Goal: Transaction & Acquisition: Purchase product/service

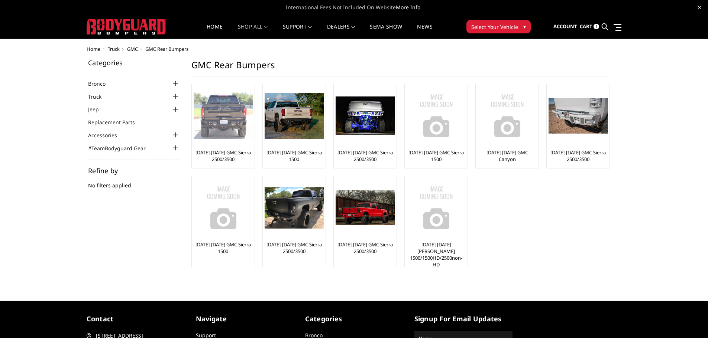
click at [221, 116] on img at bounding box center [223, 116] width 59 height 47
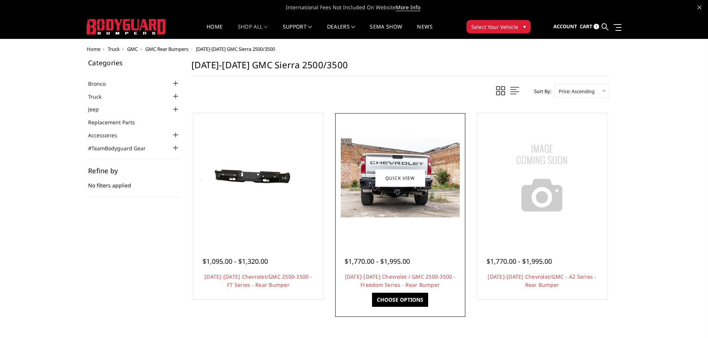
click at [377, 204] on img at bounding box center [400, 178] width 119 height 79
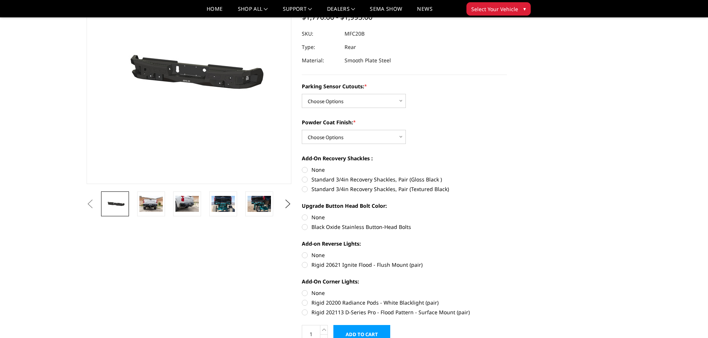
scroll to position [74, 0]
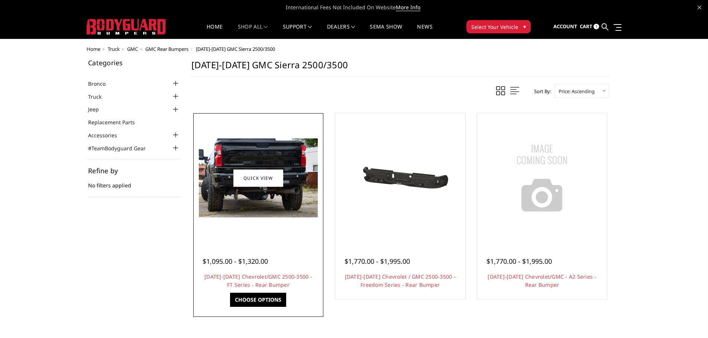
click at [253, 189] on img at bounding box center [258, 178] width 119 height 79
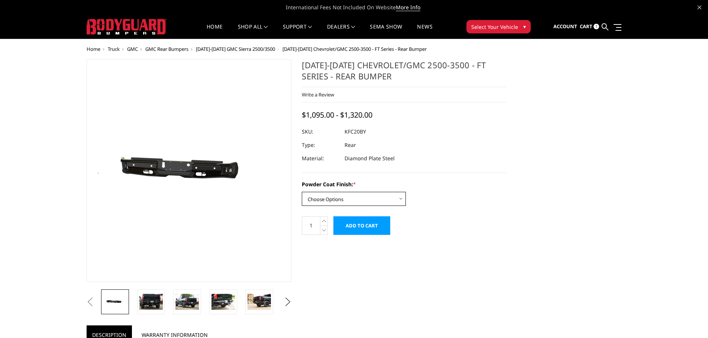
click at [352, 196] on select "Choose Options Bare Metal Gloss Black Powder Coat Textured Black Powder Coat" at bounding box center [354, 199] width 104 height 14
select select "3418"
click at [302, 192] on select "Choose Options Bare Metal Gloss Black Powder Coat Textured Black Powder Coat" at bounding box center [354, 199] width 104 height 14
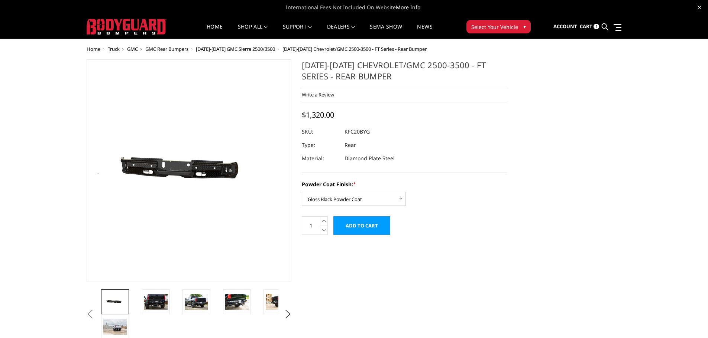
click at [587, 26] on span "Cart" at bounding box center [586, 26] width 13 height 7
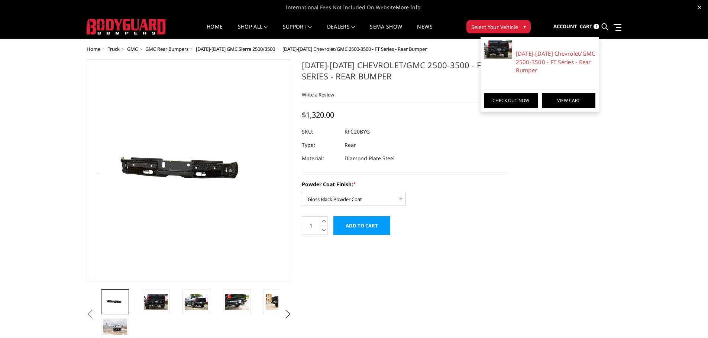
click at [556, 105] on link "View Cart" at bounding box center [568, 100] width 53 height 15
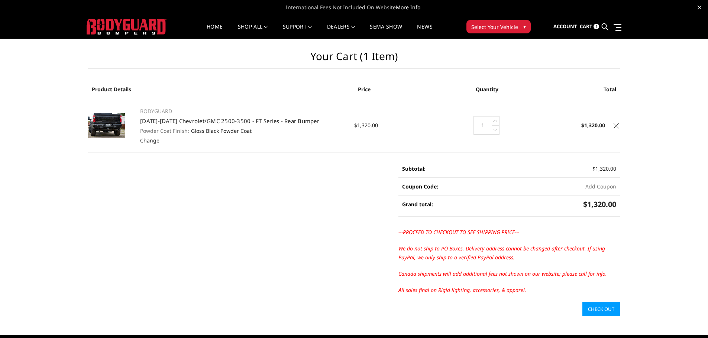
click at [598, 311] on link "Check out" at bounding box center [601, 309] width 38 height 14
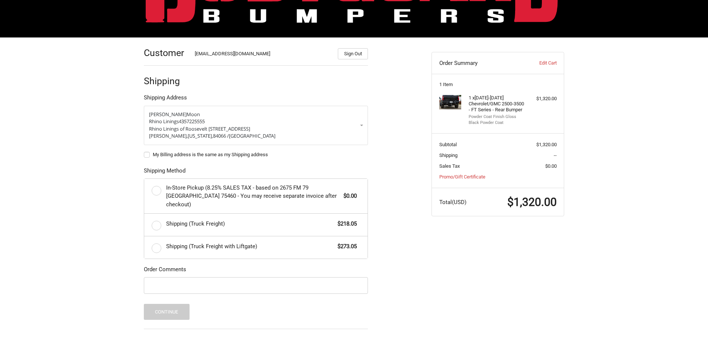
scroll to position [74, 0]
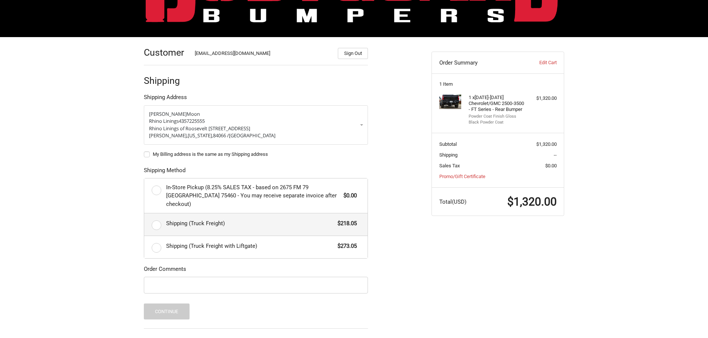
click at [155, 217] on label "Shipping (Truck Freight) $218.05" at bounding box center [255, 225] width 223 height 22
click at [145, 214] on input "Shipping (Truck Freight) $218.05" at bounding box center [144, 214] width 0 height 0
radio input "true"
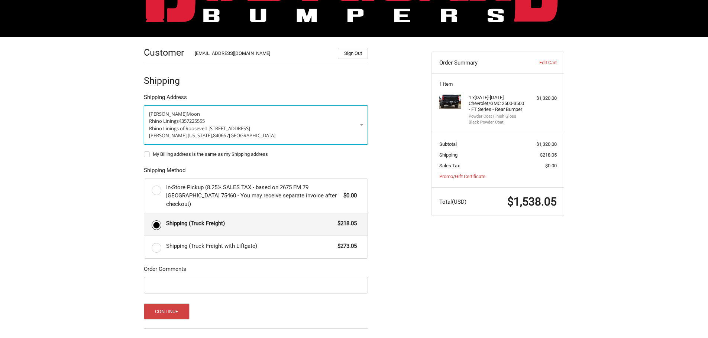
click at [240, 123] on p "Rhino Linings 4357225555" at bounding box center [256, 121] width 214 height 7
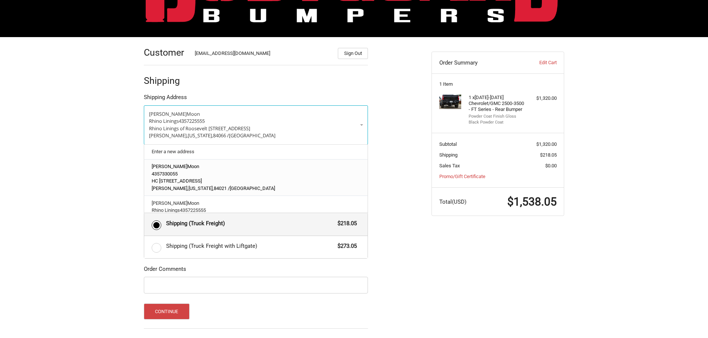
click at [240, 185] on p "Duchesne, Utah, 84021 / United States" at bounding box center [256, 188] width 209 height 7
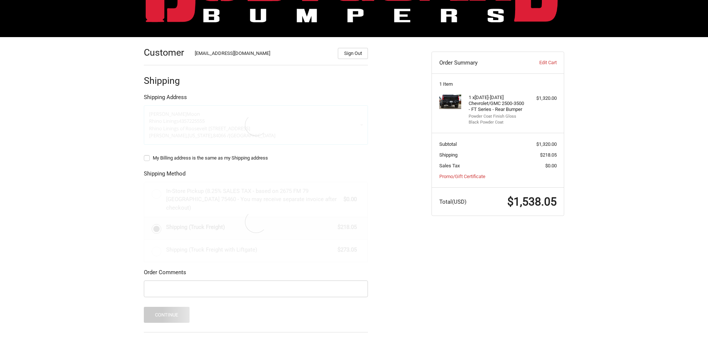
click at [147, 158] on label "My Billing address is the same as my Shipping address" at bounding box center [256, 158] width 224 height 6
click at [144, 155] on input "My Billing address is the same as my Shipping address" at bounding box center [144, 155] width 0 height 0
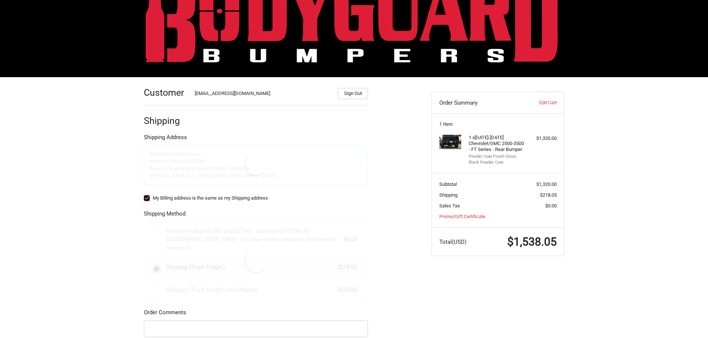
scroll to position [0, 0]
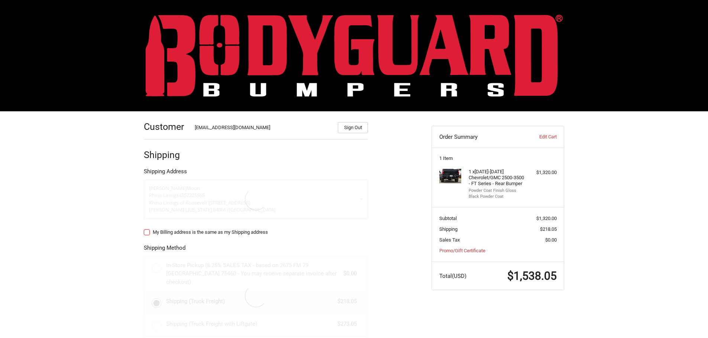
checkbox input "false"
click at [220, 129] on div "[EMAIL_ADDRESS][DOMAIN_NAME]" at bounding box center [263, 128] width 136 height 9
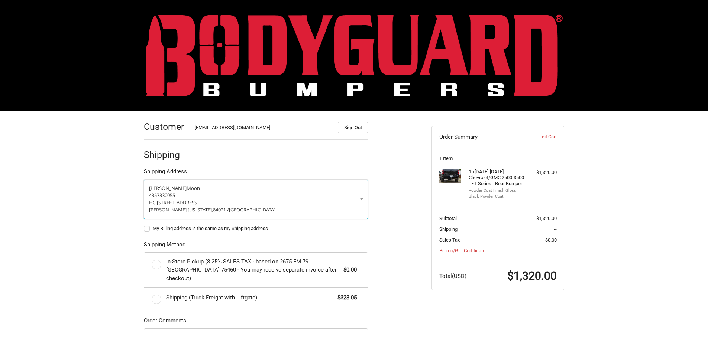
click at [363, 199] on link "Gordon Moon 4357330055 HC 64 Box 182 Duchesne, UT 84021 Duchesne, Utah, 84021 /…" at bounding box center [256, 199] width 224 height 39
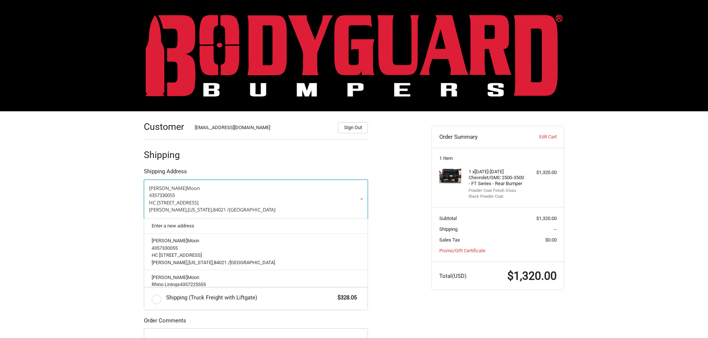
click at [363, 199] on link "Gordon Moon 4357330055 HC 64 Box 182 Duchesne, UT 84021 Duchesne, Utah, 84021 /…" at bounding box center [256, 199] width 224 height 39
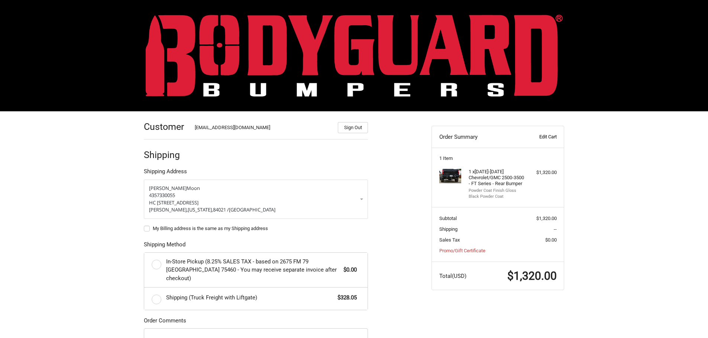
click at [547, 136] on link "Edit Cart" at bounding box center [537, 136] width 37 height 7
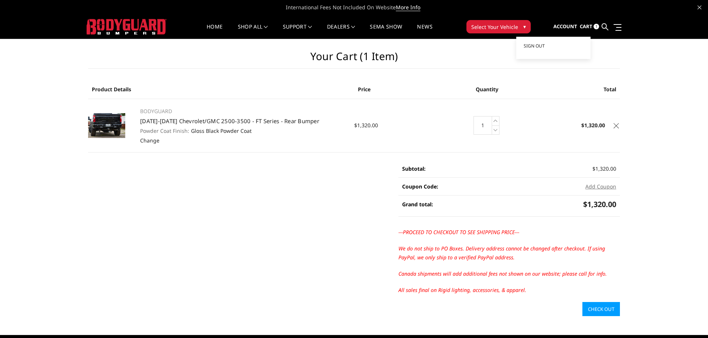
click at [572, 28] on span "Account" at bounding box center [565, 26] width 24 height 7
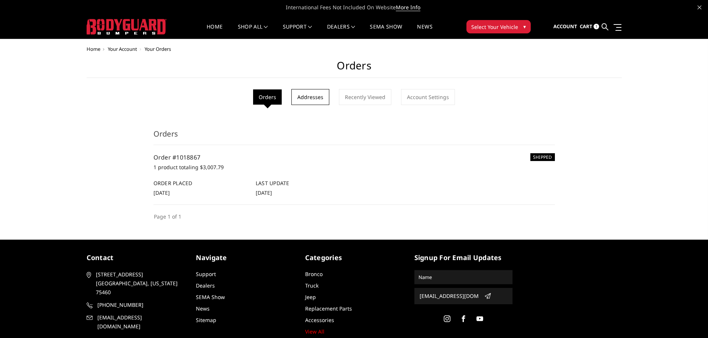
click at [312, 97] on link "Addresses" at bounding box center [310, 97] width 38 height 16
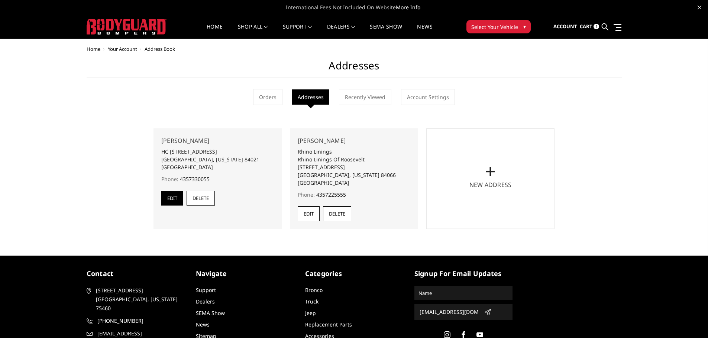
click at [309, 214] on link "Edit" at bounding box center [309, 214] width 22 height 15
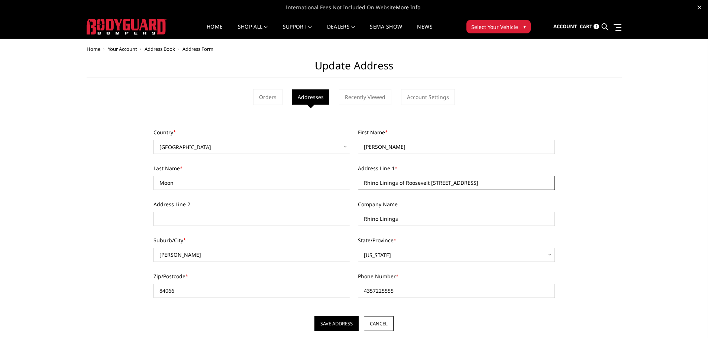
drag, startPoint x: 515, startPoint y: 183, endPoint x: 282, endPoint y: 188, distance: 232.3
click at [282, 188] on div "Country * Choose a Country Afghanistan Åland Islands Albania Algeria American S…" at bounding box center [353, 219] width 409 height 180
type input "11925 W 10950 S"
type input "Moon Ranch, LLC"
type input "d"
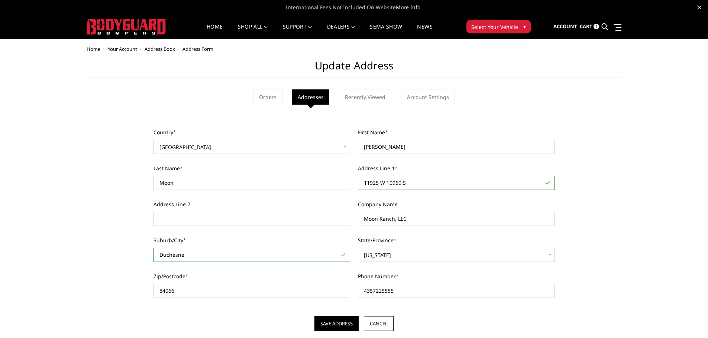
type input "Duchesne"
type input "84021"
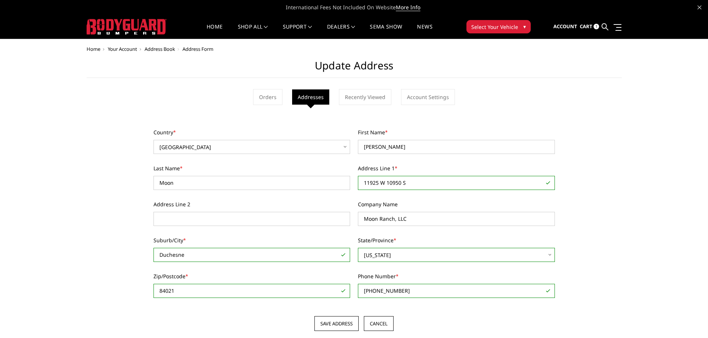
type input "[PHONE_NUMBER]"
click at [346, 321] on input "Save Address" at bounding box center [336, 324] width 44 height 15
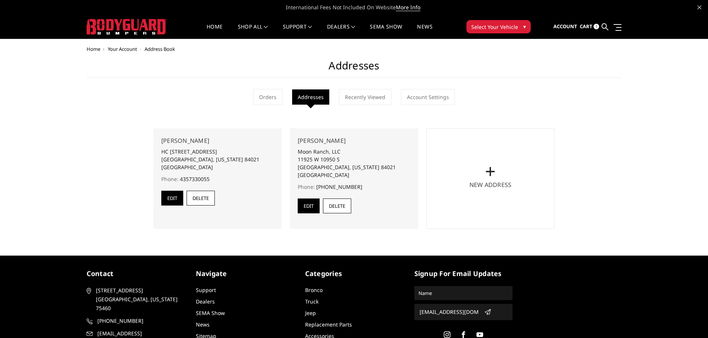
click at [583, 29] on span "Cart" at bounding box center [586, 26] width 13 height 7
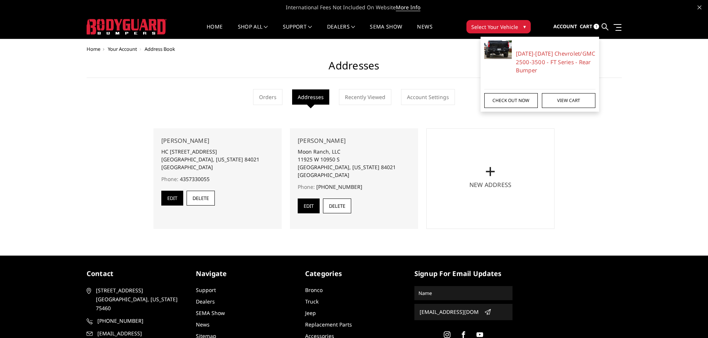
click at [522, 100] on link "Check out now" at bounding box center [510, 100] width 53 height 15
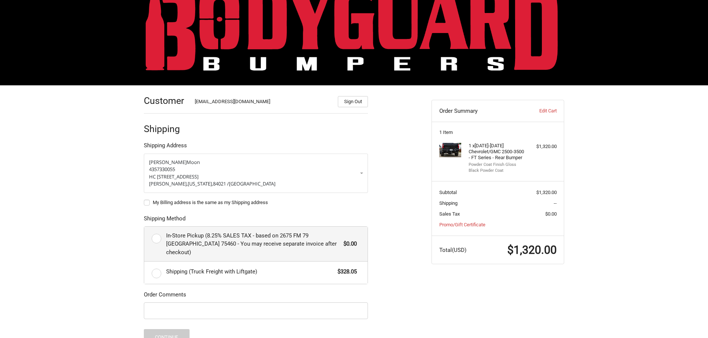
scroll to position [37, 0]
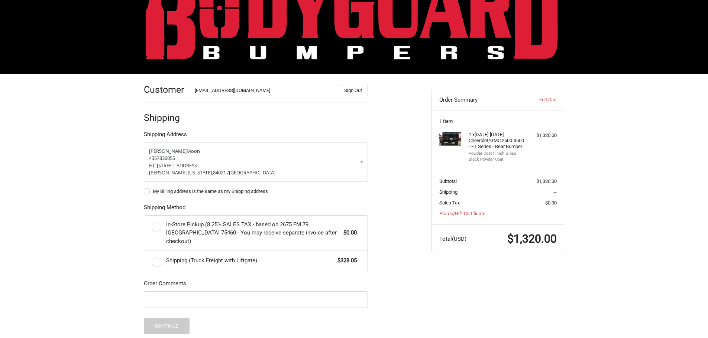
click at [149, 190] on label "My Billing address is the same as my Shipping address" at bounding box center [256, 192] width 224 height 6
click at [144, 188] on input "My Billing address is the same as my Shipping address" at bounding box center [144, 188] width 0 height 0
checkbox input "true"
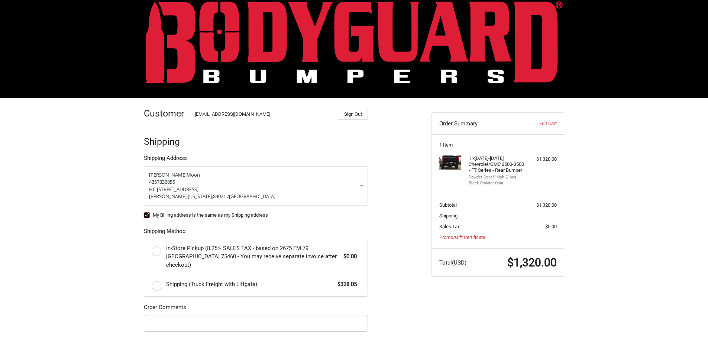
scroll to position [0, 0]
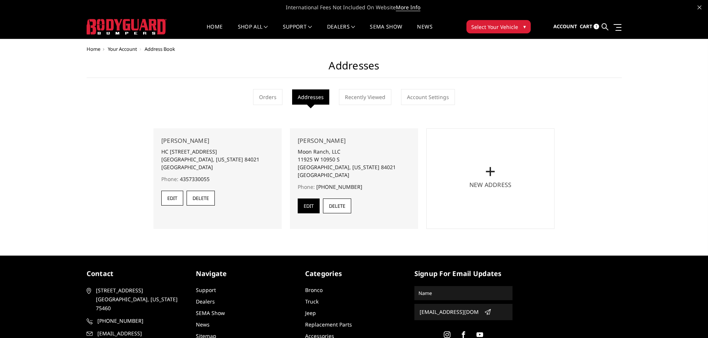
click at [171, 197] on link "Edit" at bounding box center [172, 198] width 22 height 15
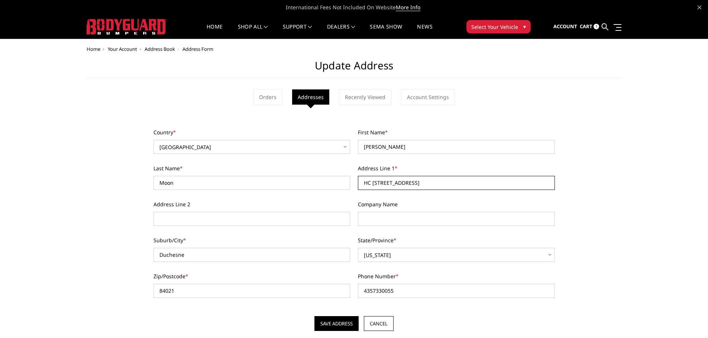
drag, startPoint x: 461, startPoint y: 183, endPoint x: 336, endPoint y: 185, distance: 125.6
click at [336, 185] on div "Country * Choose a Country [GEOGRAPHIC_DATA] [GEOGRAPHIC_DATA] [GEOGRAPHIC_DATA…" at bounding box center [353, 219] width 409 height 180
type input "11925 W 10950 S"
type input "Moon Ranch, LLC"
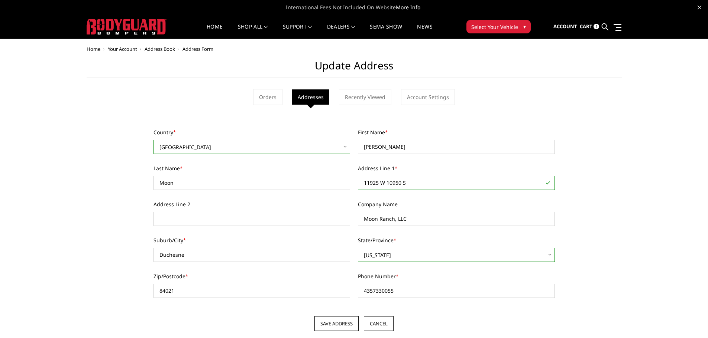
click at [348, 327] on input "Save Address" at bounding box center [336, 324] width 44 height 15
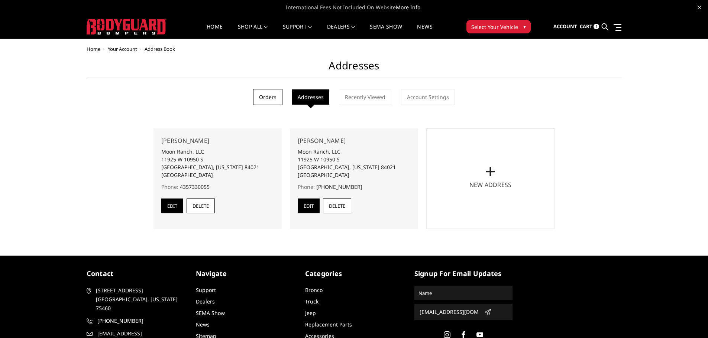
click at [273, 100] on link "Orders" at bounding box center [267, 97] width 29 height 16
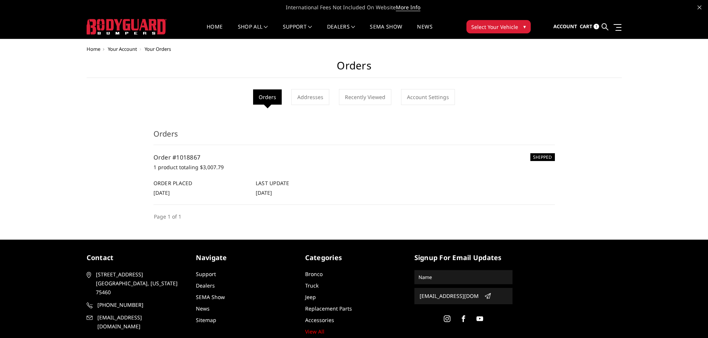
click at [535, 156] on h6 "SHIPPED" at bounding box center [542, 157] width 25 height 8
click at [272, 192] on span "20th Dec 2024" at bounding box center [264, 192] width 16 height 7
click at [320, 98] on link "Addresses" at bounding box center [310, 97] width 38 height 16
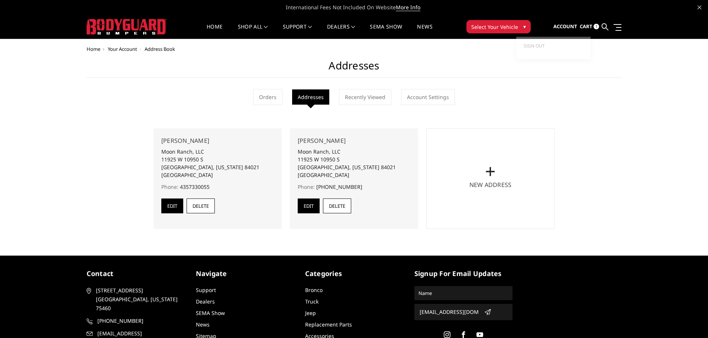
click at [567, 26] on span "Account" at bounding box center [565, 26] width 24 height 7
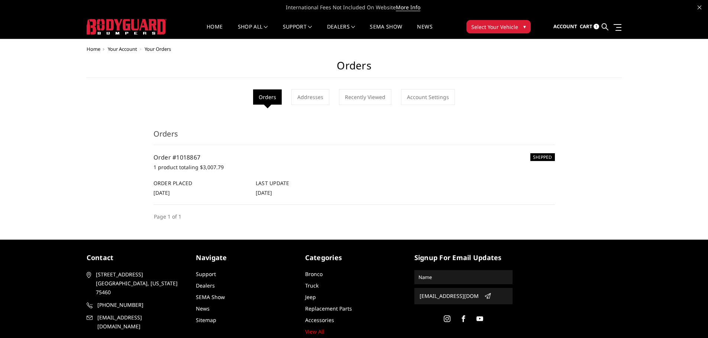
click at [597, 25] on span "1" at bounding box center [596, 27] width 6 height 6
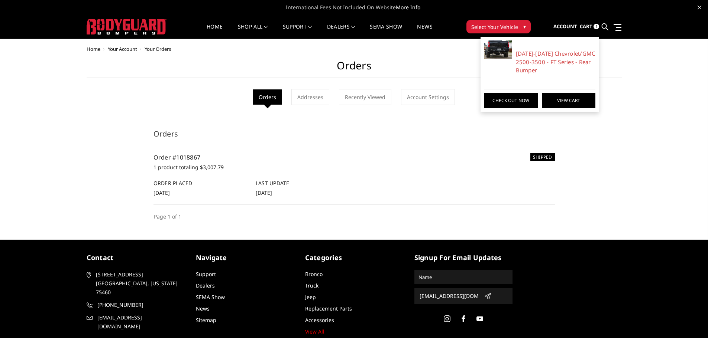
click at [570, 97] on link "View Cart" at bounding box center [568, 100] width 53 height 15
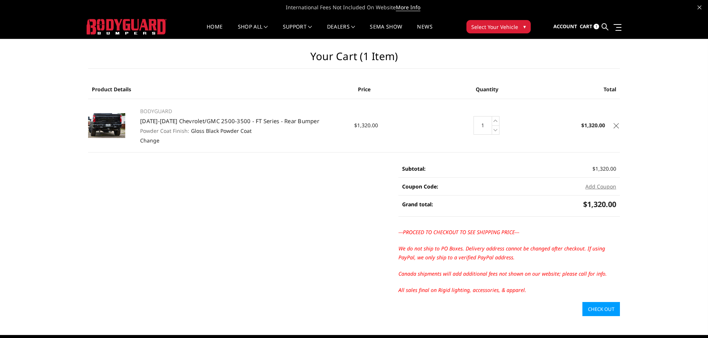
click at [610, 308] on link "Check out" at bounding box center [601, 309] width 38 height 14
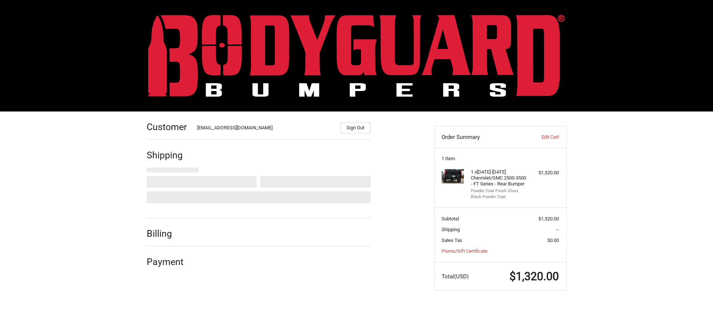
select select "US"
select select "UT"
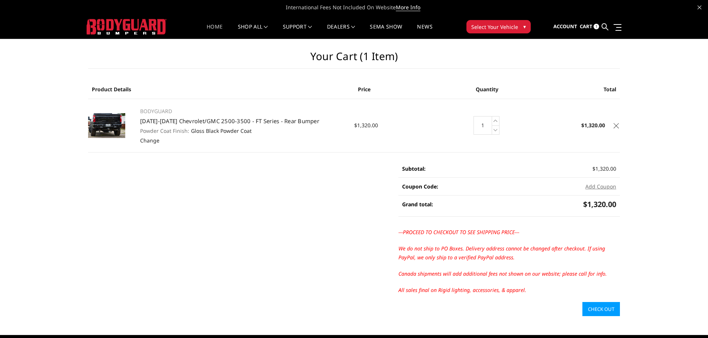
click at [219, 28] on link "Home" at bounding box center [215, 31] width 16 height 14
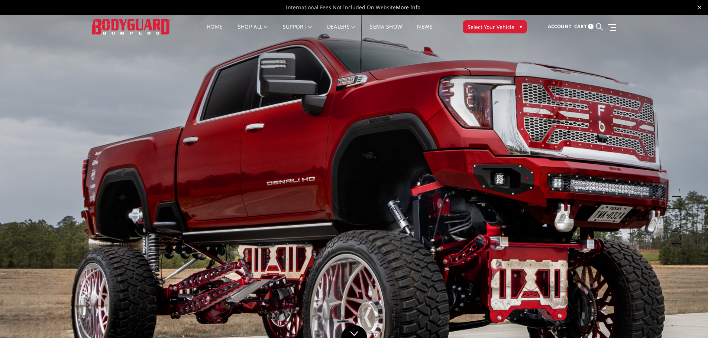
click at [208, 27] on link "Home" at bounding box center [215, 31] width 16 height 14
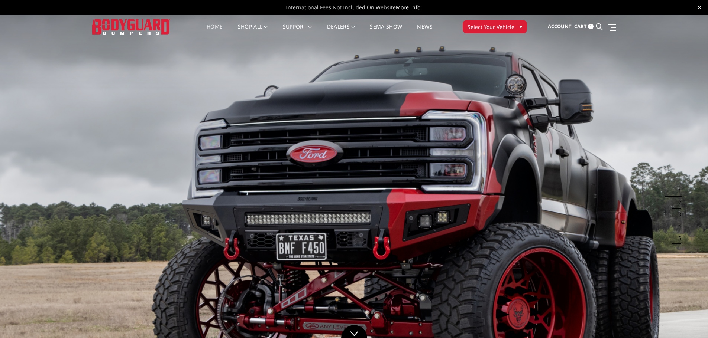
click at [591, 25] on span "1" at bounding box center [591, 27] width 6 height 6
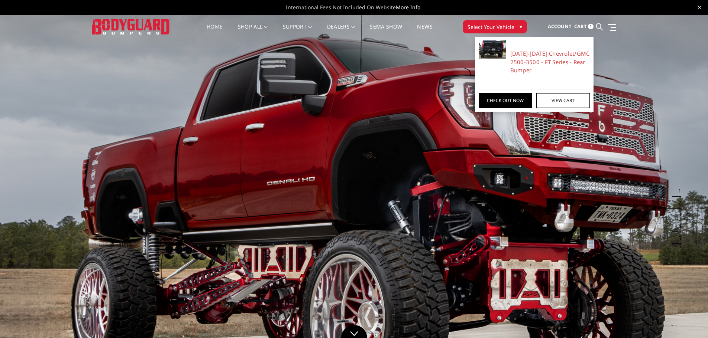
click at [208, 29] on link "Home" at bounding box center [215, 31] width 16 height 14
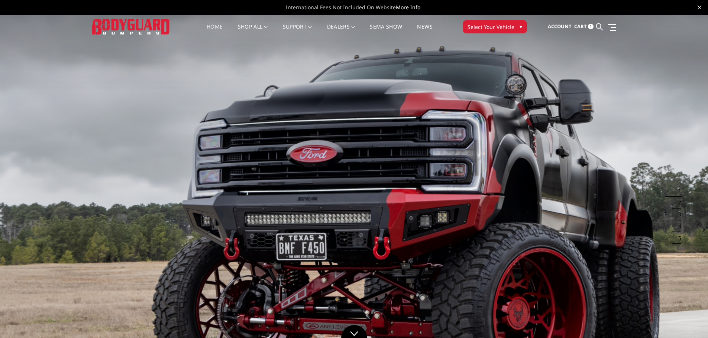
click at [590, 28] on span "1" at bounding box center [591, 27] width 6 height 6
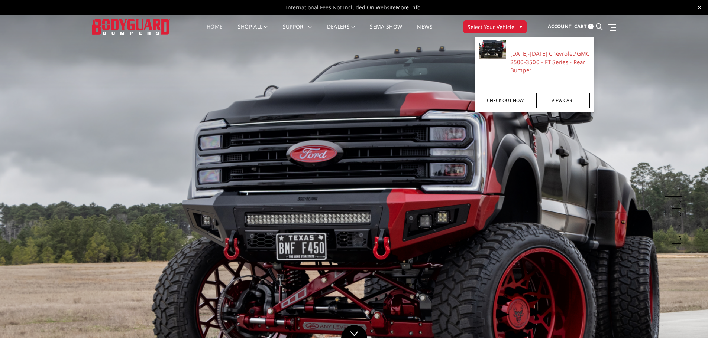
click at [522, 100] on link "Check out now" at bounding box center [505, 100] width 53 height 15
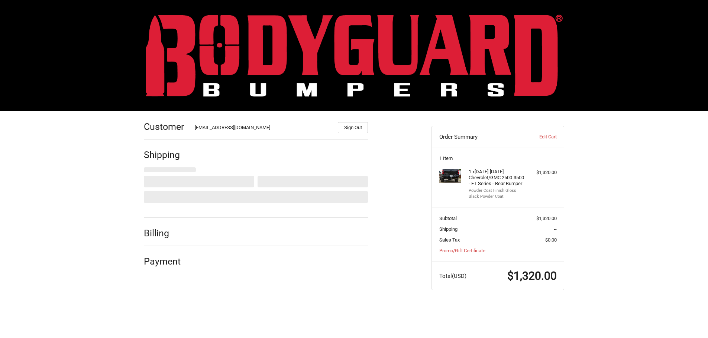
select select "US"
select select "UT"
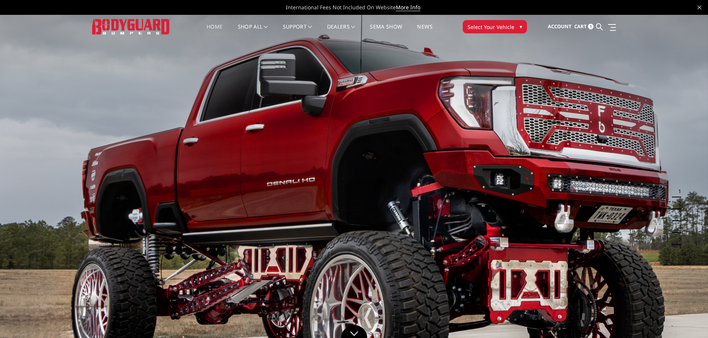
click at [580, 26] on span "Cart" at bounding box center [580, 26] width 13 height 7
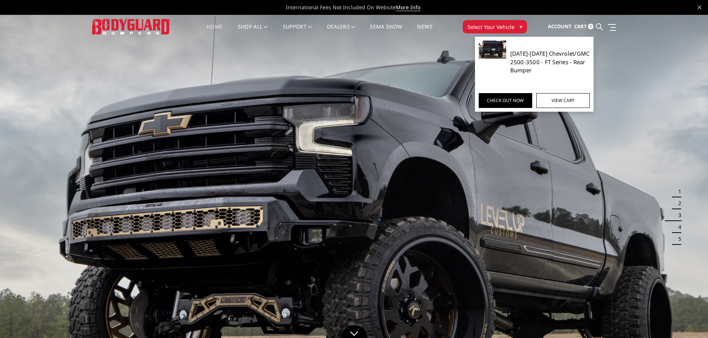
click at [534, 55] on link "[DATE]-[DATE] Chevrolet/GMC 2500-3500 - FT Series - Rear Bumper" at bounding box center [550, 61] width 80 height 25
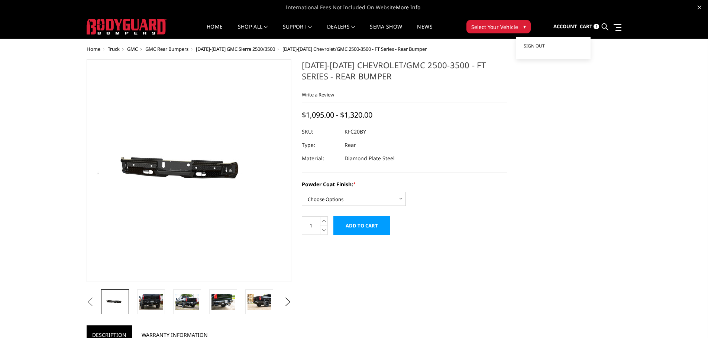
click at [564, 25] on span "Account" at bounding box center [565, 26] width 24 height 7
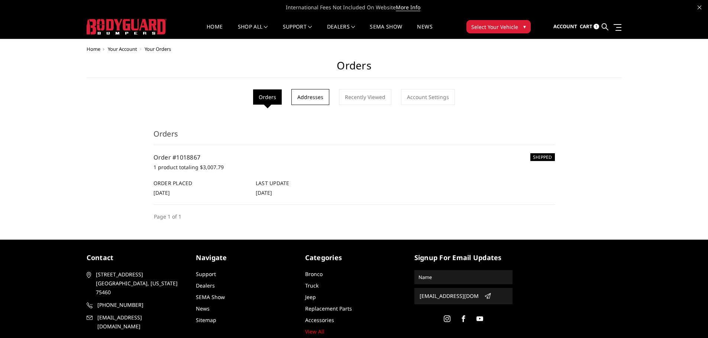
click at [322, 98] on link "Addresses" at bounding box center [310, 97] width 38 height 16
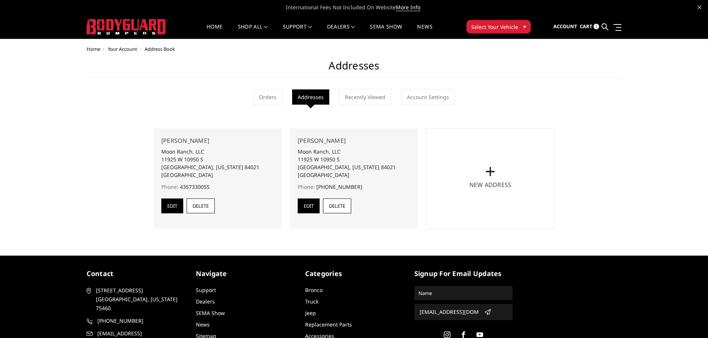
click at [586, 28] on span "Cart" at bounding box center [586, 26] width 13 height 7
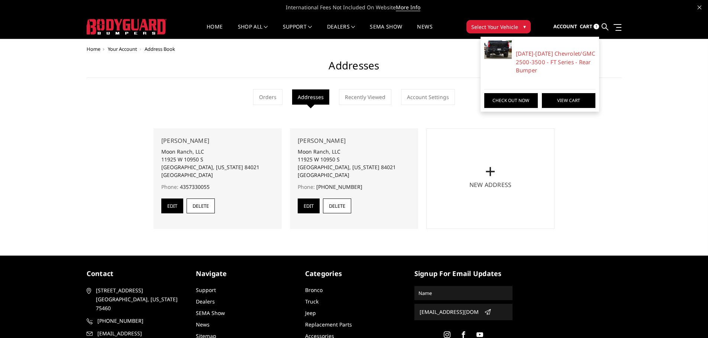
click at [557, 96] on link "View Cart" at bounding box center [568, 100] width 53 height 15
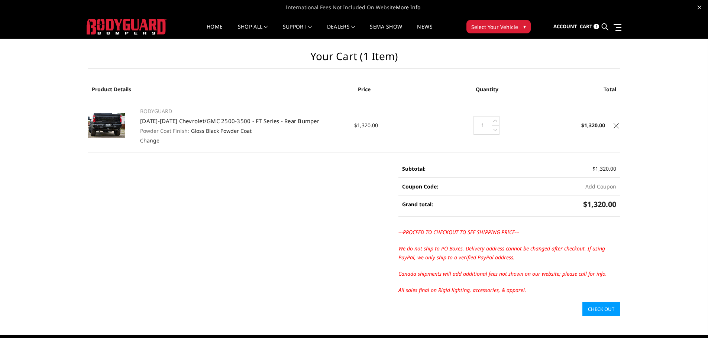
click at [617, 127] on icon at bounding box center [615, 125] width 5 height 5
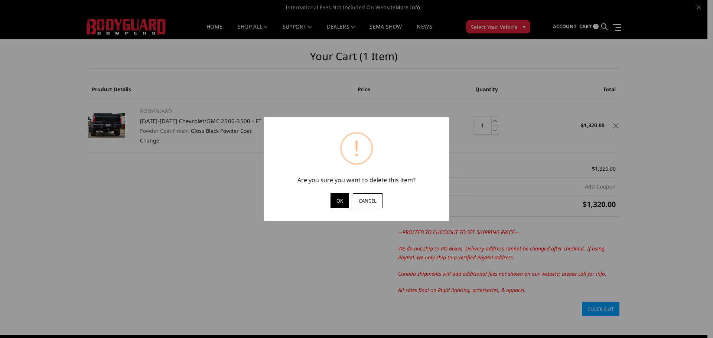
click at [337, 202] on button "OK" at bounding box center [340, 201] width 19 height 15
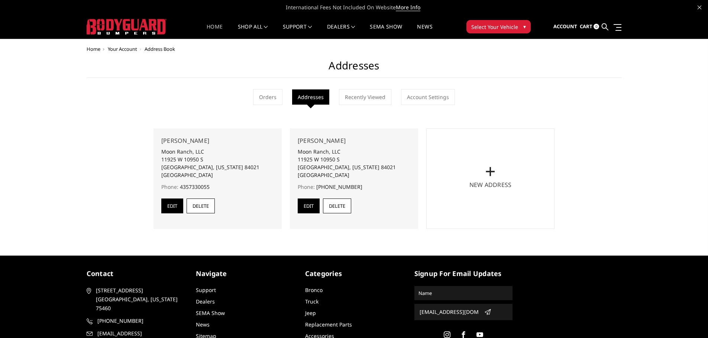
click at [211, 30] on link "Home" at bounding box center [215, 31] width 16 height 14
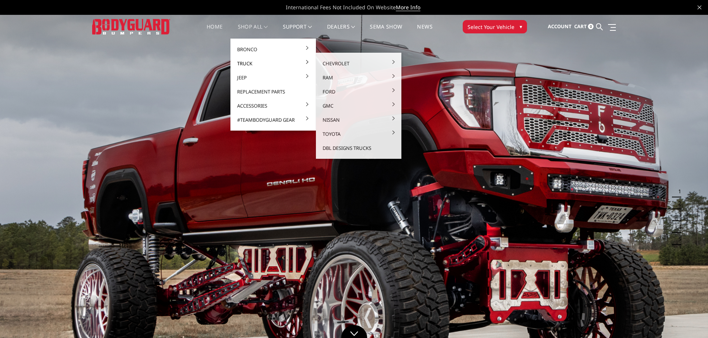
click at [243, 61] on link "Truck" at bounding box center [273, 63] width 80 height 14
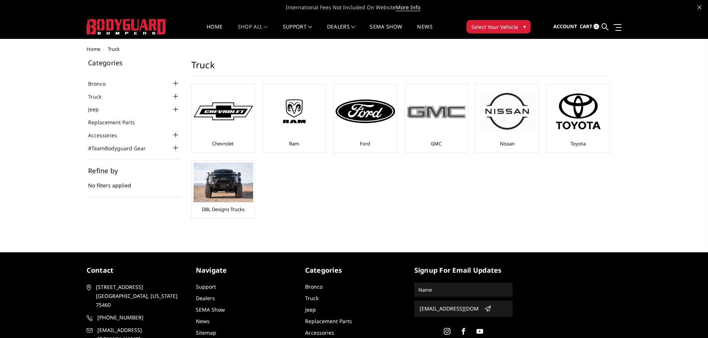
click at [451, 119] on img at bounding box center [435, 111] width 59 height 17
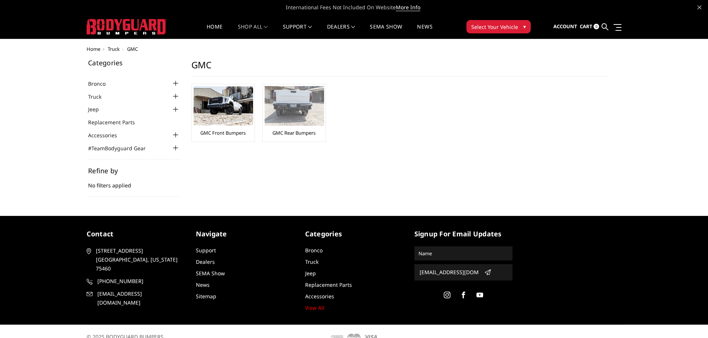
click at [269, 92] on img at bounding box center [294, 106] width 59 height 40
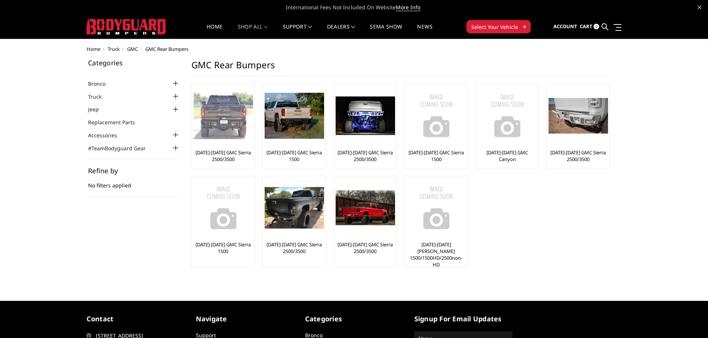
click at [224, 123] on img at bounding box center [223, 116] width 59 height 47
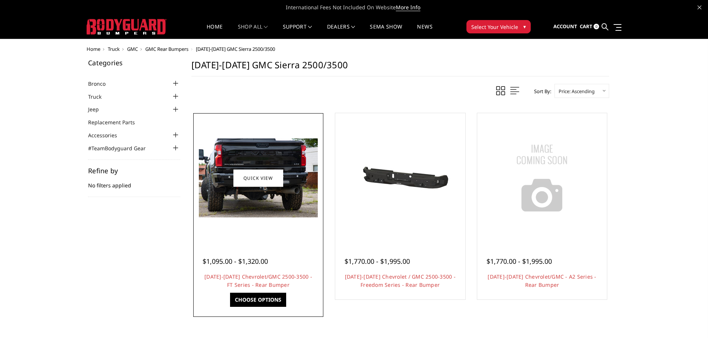
click at [214, 175] on img at bounding box center [258, 178] width 119 height 79
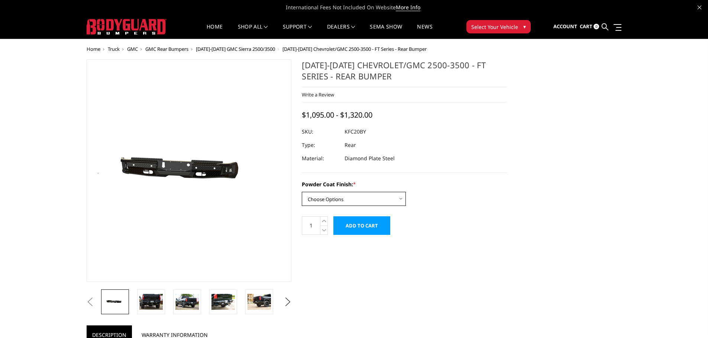
click at [358, 198] on select "Choose Options Bare Metal Gloss Black Powder Coat Textured Black Powder Coat" at bounding box center [354, 199] width 104 height 14
select select "3418"
click at [302, 192] on select "Choose Options Bare Metal Gloss Black Powder Coat Textured Black Powder Coat" at bounding box center [354, 199] width 104 height 14
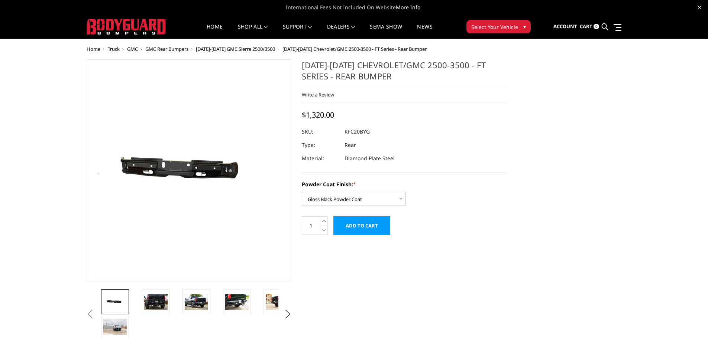
click at [359, 225] on input "Add to Cart" at bounding box center [361, 226] width 57 height 19
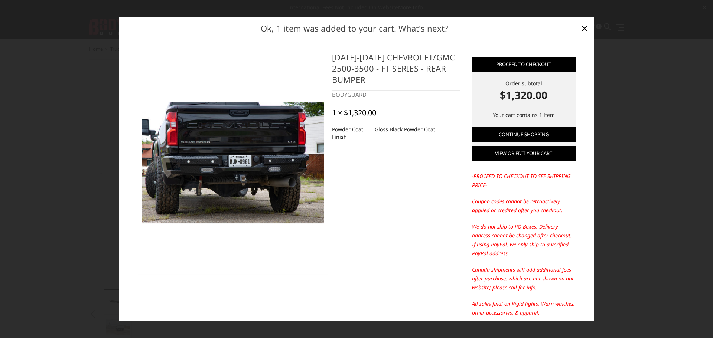
click at [516, 158] on link "View or edit your cart" at bounding box center [524, 153] width 104 height 15
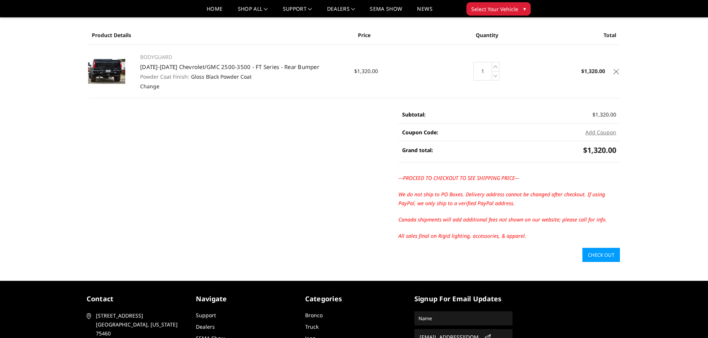
scroll to position [117, 0]
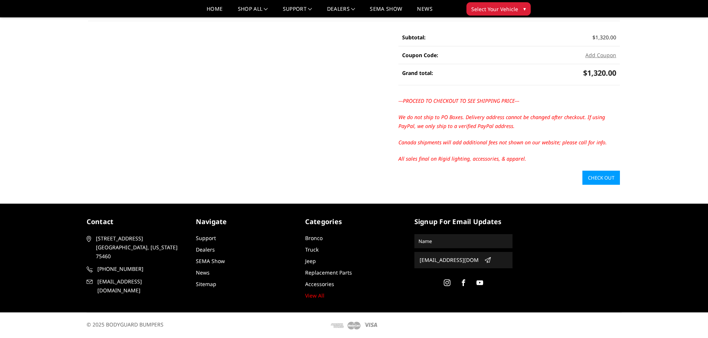
click at [601, 170] on div "---PROCEED TO CHECKOUT TO SEE SHIPPING PRICE--- We do not ship to PO Boxes. Del…" at bounding box center [508, 134] width 221 height 74
click at [602, 175] on link "Check out" at bounding box center [601, 178] width 38 height 14
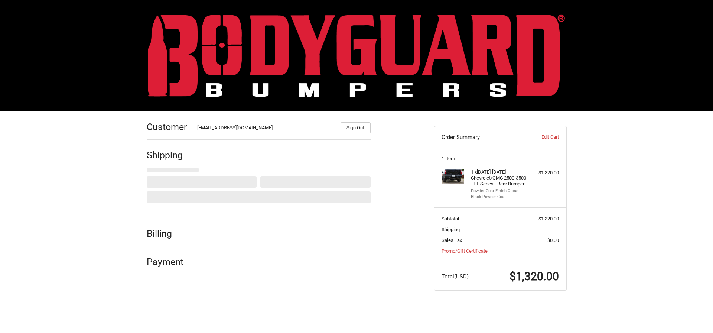
select select "US"
select select "UT"
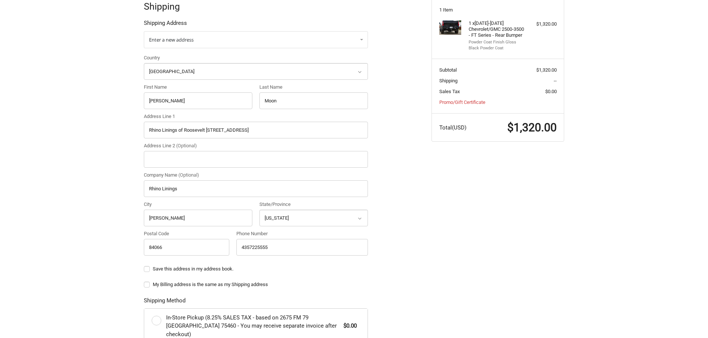
scroll to position [260, 0]
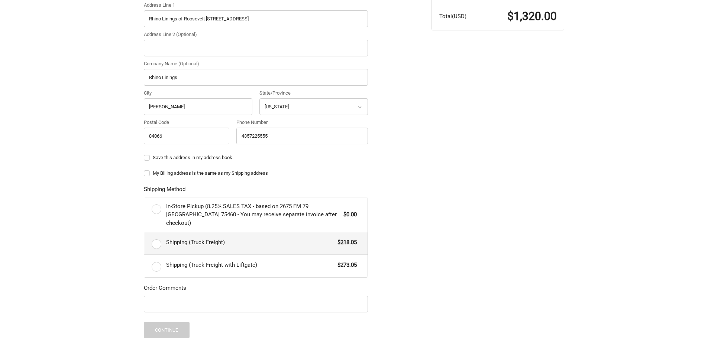
click at [156, 236] on label "Shipping (Truck Freight) $218.05" at bounding box center [255, 244] width 223 height 22
click at [145, 233] on input "Shipping (Truck Freight) $218.05" at bounding box center [144, 233] width 0 height 0
radio input "true"
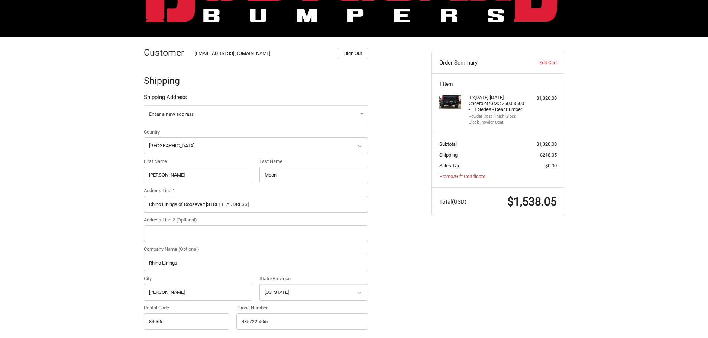
scroll to position [0, 0]
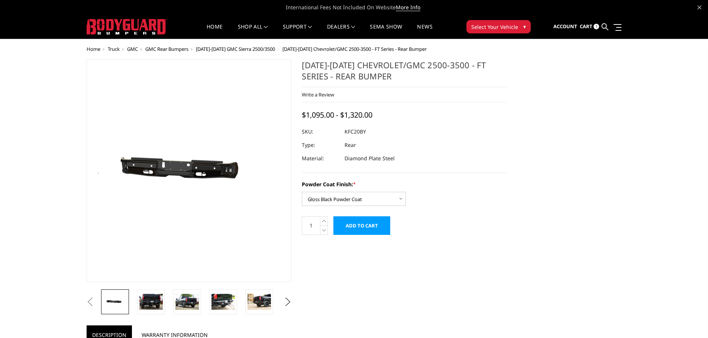
select select "3418"
click at [597, 26] on span "1" at bounding box center [596, 27] width 6 height 6
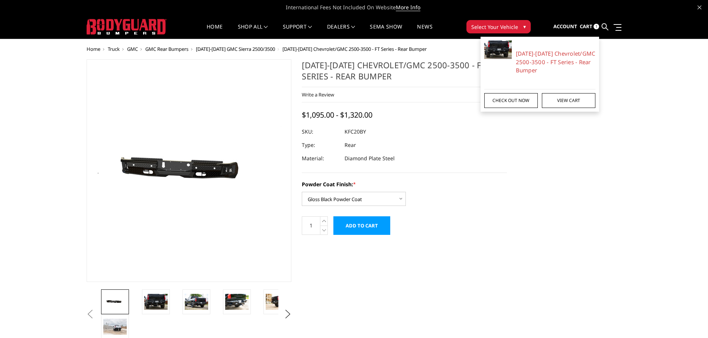
click at [514, 100] on link "Check out now" at bounding box center [510, 100] width 53 height 15
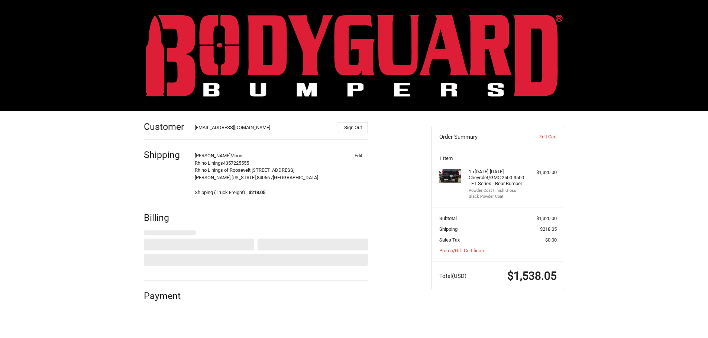
select select "US"
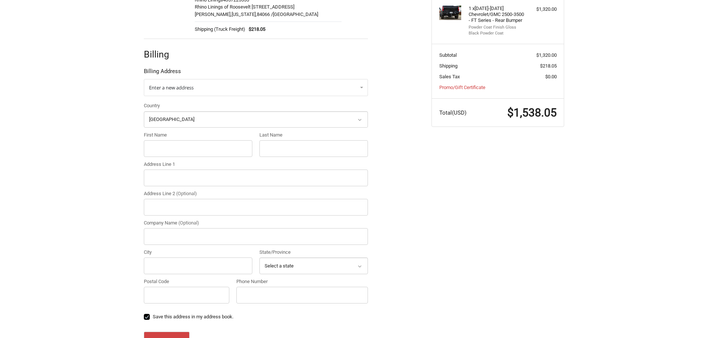
scroll to position [186, 0]
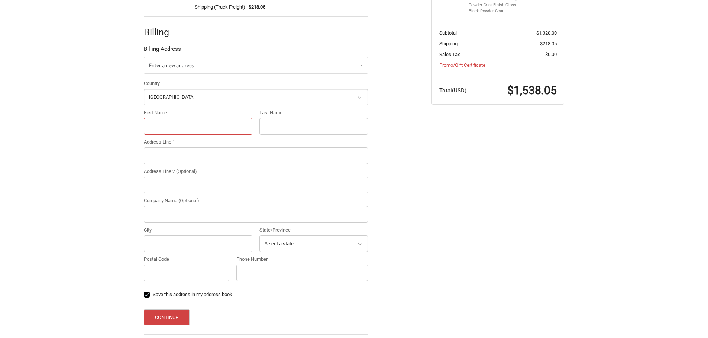
click at [207, 124] on input "First Name" at bounding box center [198, 126] width 108 height 17
type input "Gordon"
type input "Moon"
type input "HC 64 Box 182 Duchesne, UT 84021"
type input "Nephi Moon Oil and Mineral, LLC"
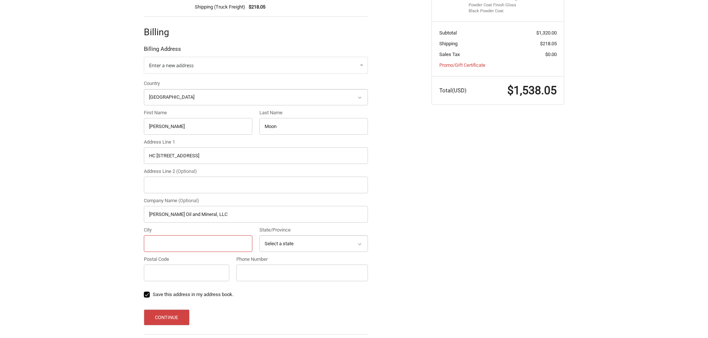
type input "Duchesne"
select select "UT"
type input "84021"
type input "4357330055"
drag, startPoint x: 246, startPoint y: 213, endPoint x: 143, endPoint y: 217, distance: 103.7
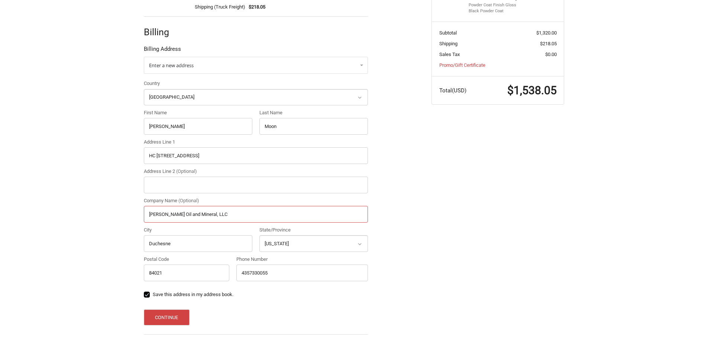
click at [143, 217] on div "Company Name (Optional) Nephi Moon Oil and Mineral, LLC" at bounding box center [255, 210] width 231 height 26
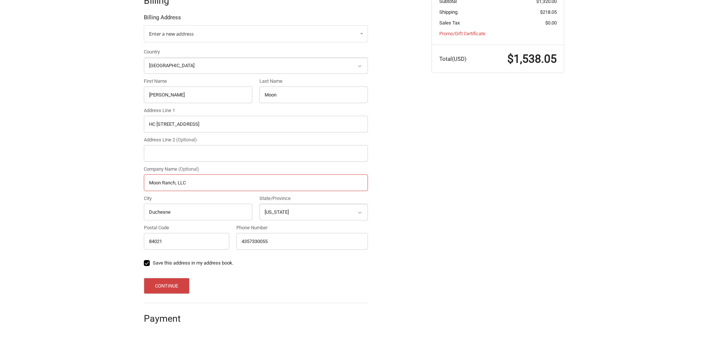
scroll to position [218, 0]
type input "Moon Ranch, LLC 435-733-0055"
click at [166, 286] on button "Continue" at bounding box center [167, 286] width 46 height 16
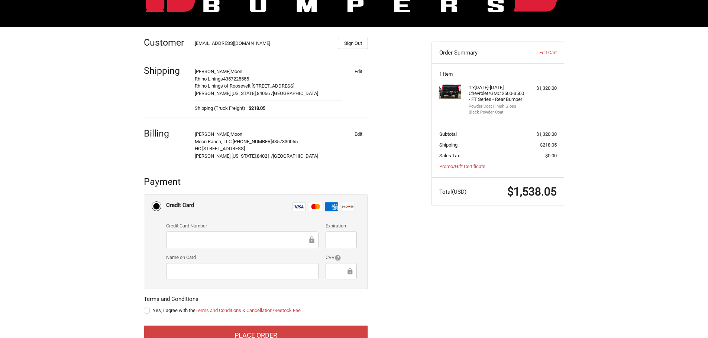
scroll to position [108, 0]
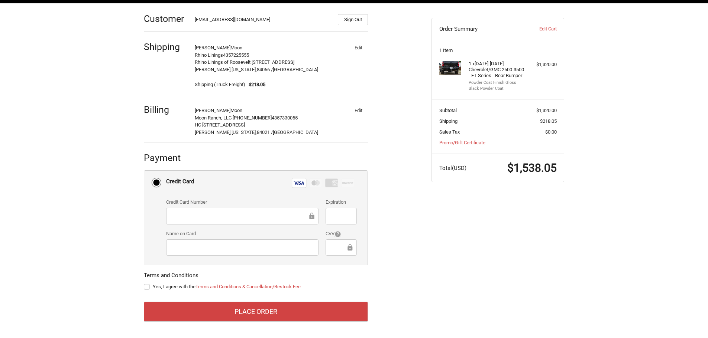
click at [174, 289] on label "Yes, I agree with the Terms and Conditions & Cancellation/Restock Fee" at bounding box center [256, 287] width 224 height 6
click at [144, 284] on input "Yes, I agree with the Terms and Conditions & Cancellation/Restock Fee" at bounding box center [144, 283] width 0 height 0
checkbox input "true"
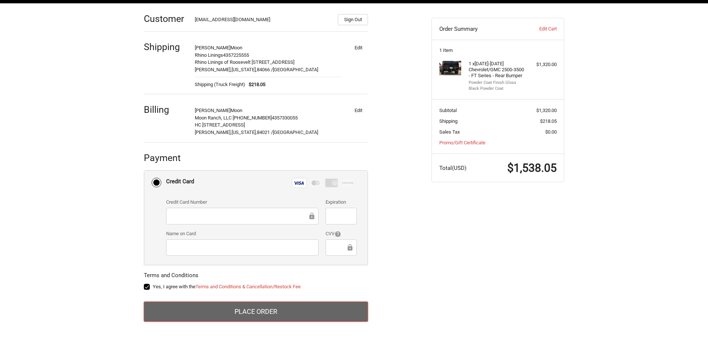
click at [249, 312] on button "Place Order" at bounding box center [256, 312] width 224 height 20
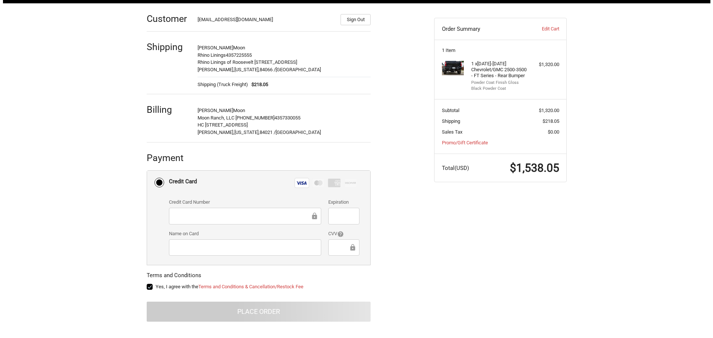
scroll to position [0, 0]
